Goal: Information Seeking & Learning: Understand process/instructions

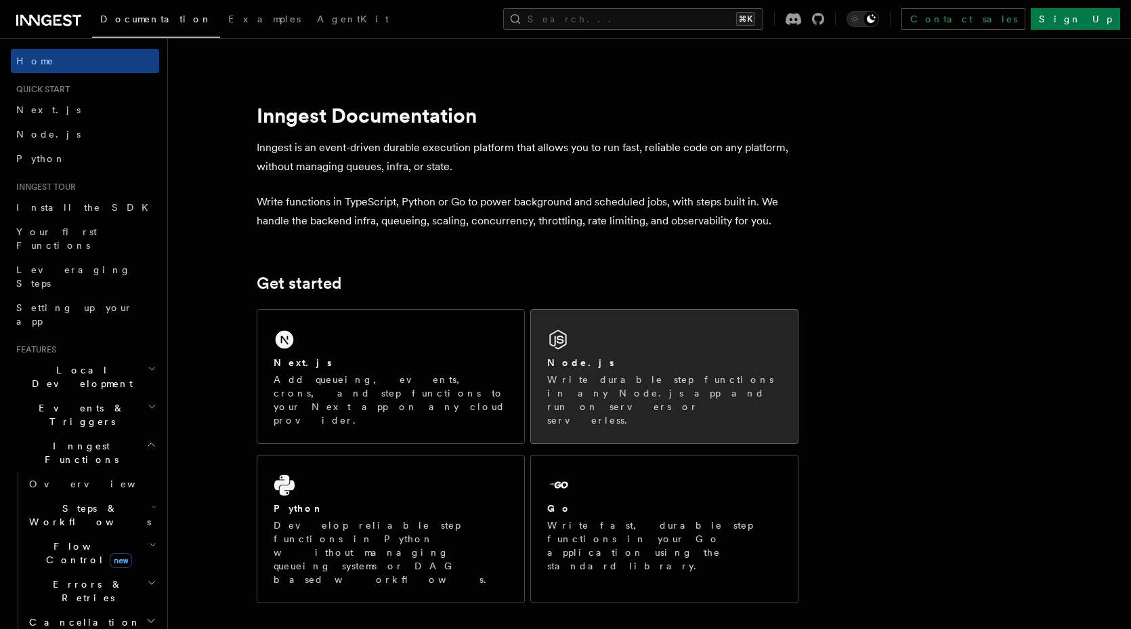
click at [612, 312] on div "Node.js Write durable step functions in any Node.js app and run on servers or s…" at bounding box center [664, 376] width 267 height 133
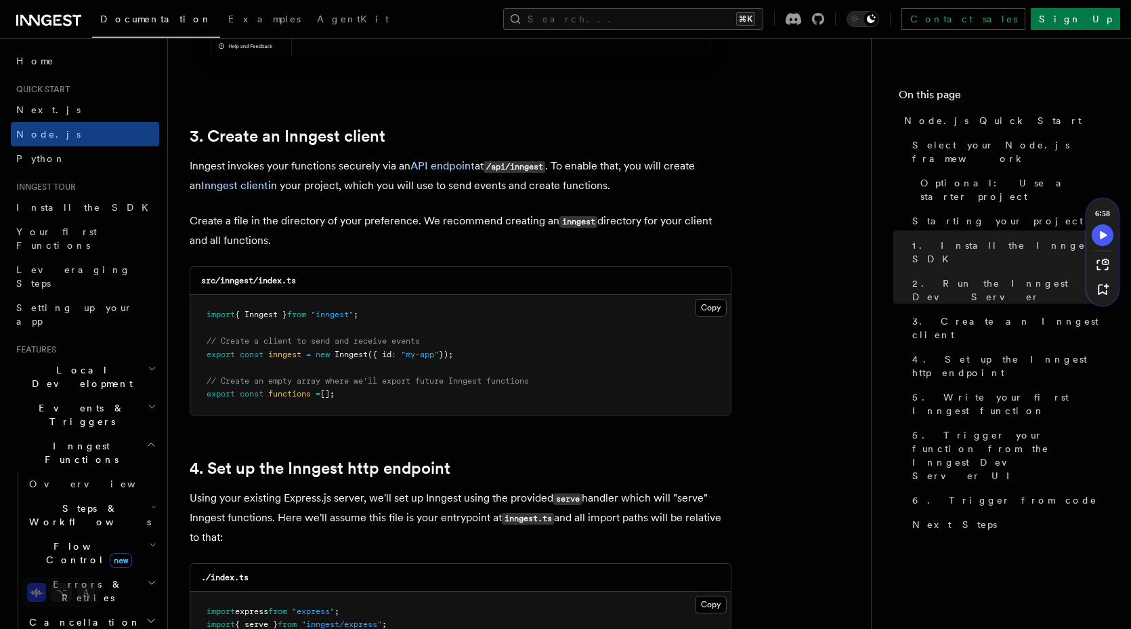
scroll to position [1708, 0]
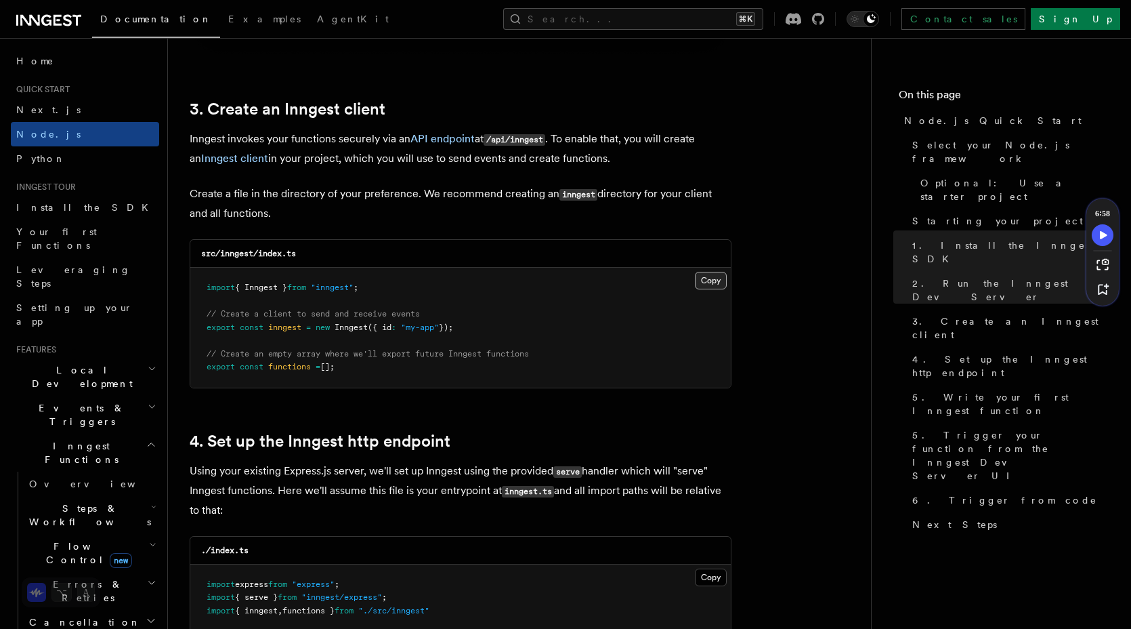
click at [715, 272] on button "Copy Copied" at bounding box center [711, 281] width 32 height 18
click at [712, 272] on button "Copy Copied" at bounding box center [711, 281] width 32 height 18
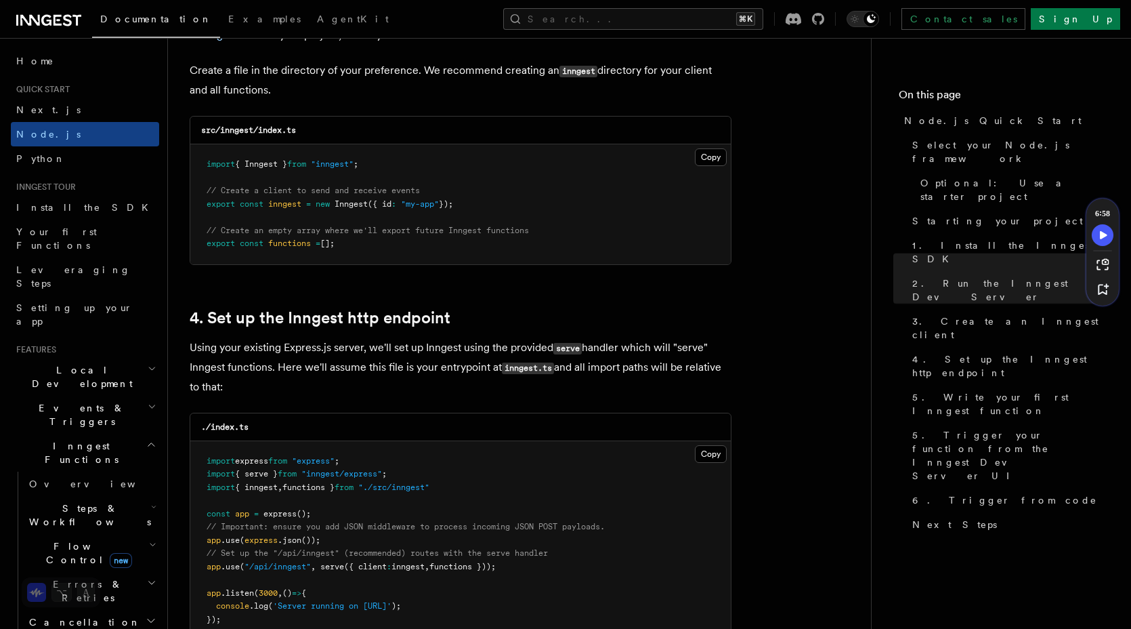
scroll to position [1833, 0]
click at [706, 146] on button "Copy Copied" at bounding box center [711, 155] width 32 height 18
